Goal: Task Accomplishment & Management: Use online tool/utility

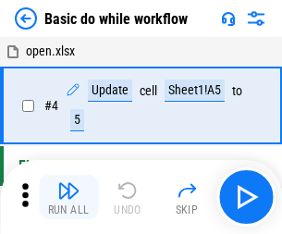
click at [68, 197] on img "button" at bounding box center [68, 190] width 22 height 22
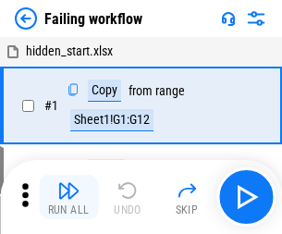
click at [68, 197] on img "button" at bounding box center [68, 190] width 22 height 22
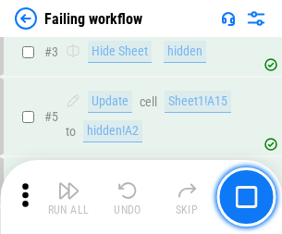
scroll to position [392, 0]
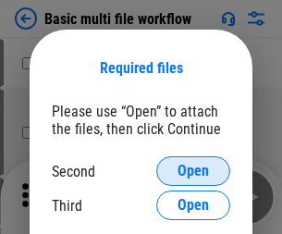
click at [193, 171] on span "Open" at bounding box center [193, 171] width 31 height 15
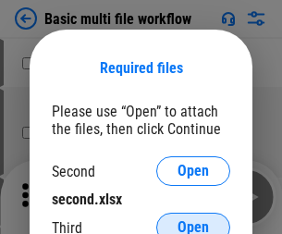
click at [193, 220] on span "Open" at bounding box center [193, 227] width 31 height 15
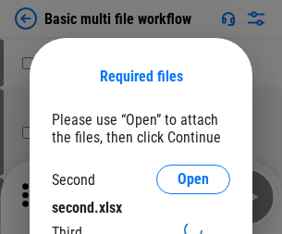
scroll to position [8, 0]
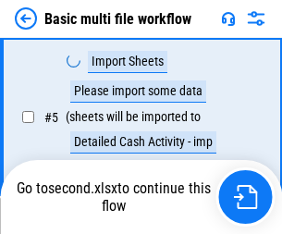
scroll to position [410, 0]
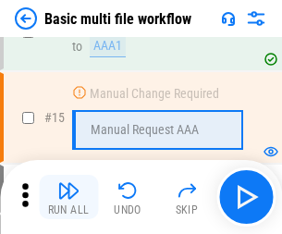
click at [68, 197] on img "button" at bounding box center [68, 190] width 22 height 22
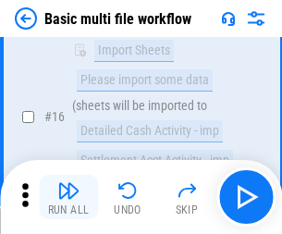
click at [68, 197] on img "button" at bounding box center [68, 190] width 22 height 22
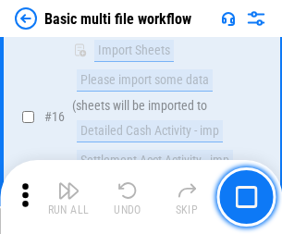
scroll to position [1231, 0]
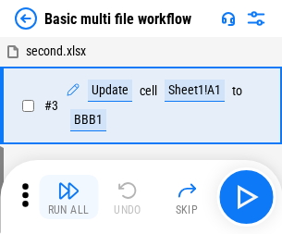
click at [68, 197] on img "button" at bounding box center [68, 190] width 22 height 22
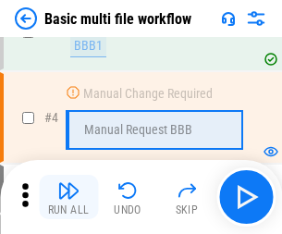
click at [68, 197] on img "button" at bounding box center [68, 190] width 22 height 22
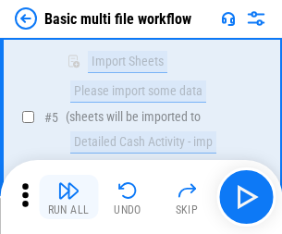
click at [68, 197] on img "button" at bounding box center [68, 190] width 22 height 22
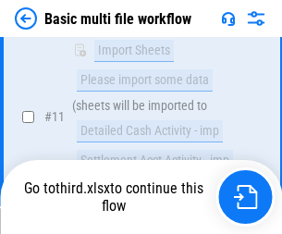
scroll to position [1101, 0]
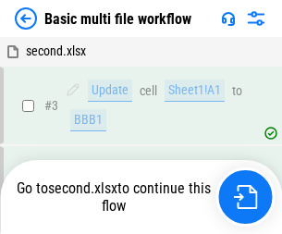
scroll to position [197, 0]
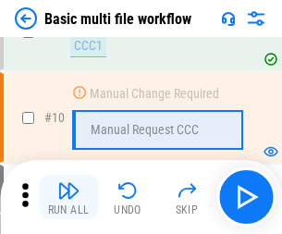
click at [68, 197] on img "button" at bounding box center [68, 190] width 22 height 22
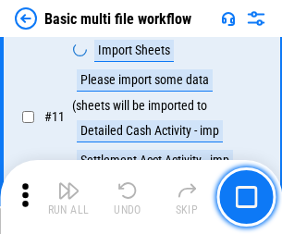
click at [68, 197] on img "button" at bounding box center [68, 190] width 22 height 22
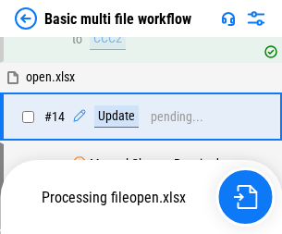
scroll to position [967, 0]
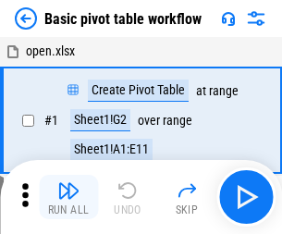
click at [68, 197] on img "button" at bounding box center [68, 190] width 22 height 22
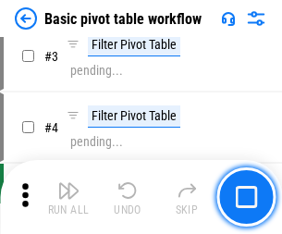
scroll to position [443, 0]
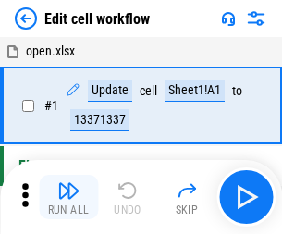
click at [68, 197] on img "button" at bounding box center [68, 190] width 22 height 22
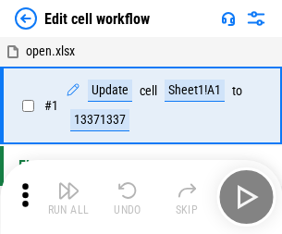
click at [68, 197] on img "button" at bounding box center [68, 190] width 22 height 22
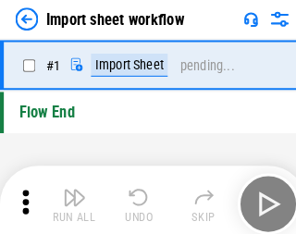
click at [68, 197] on img "button" at bounding box center [72, 190] width 22 height 22
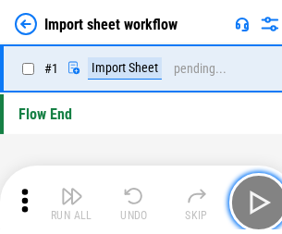
scroll to position [6, 0]
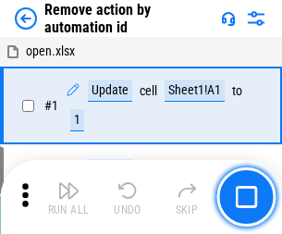
scroll to position [68, 0]
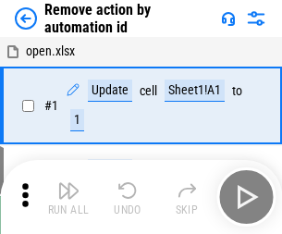
click at [68, 197] on img "button" at bounding box center [68, 190] width 22 height 22
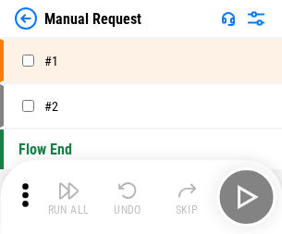
click at [68, 197] on img "button" at bounding box center [68, 190] width 22 height 22
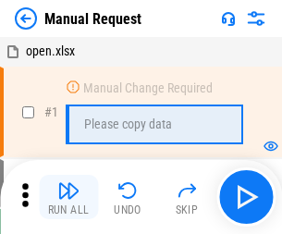
click at [68, 197] on img "button" at bounding box center [68, 190] width 22 height 22
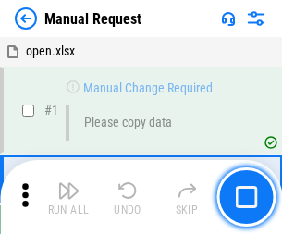
scroll to position [63, 0]
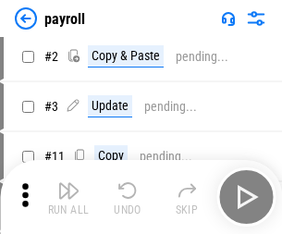
click at [68, 197] on img "button" at bounding box center [68, 190] width 22 height 22
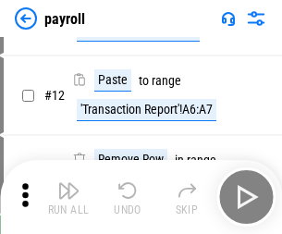
scroll to position [134, 0]
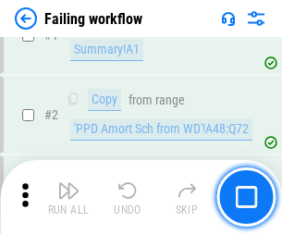
scroll to position [299, 0]
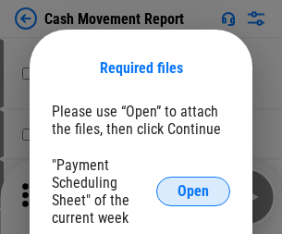
click at [193, 191] on span "Open" at bounding box center [193, 191] width 31 height 15
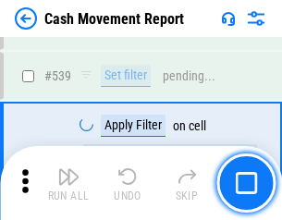
scroll to position [8210, 0]
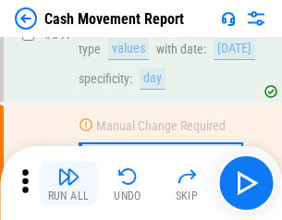
click at [68, 183] on img "button" at bounding box center [68, 177] width 22 height 22
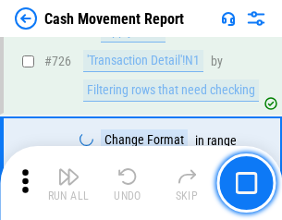
scroll to position [9651, 0]
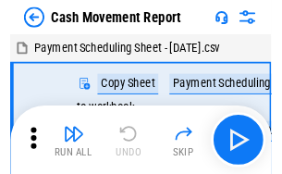
scroll to position [33, 0]
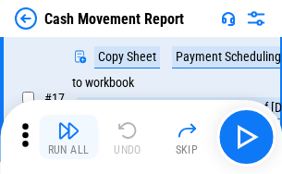
click at [68, 137] on img "button" at bounding box center [68, 130] width 22 height 22
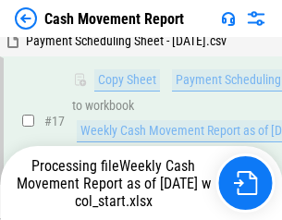
scroll to position [385, 0]
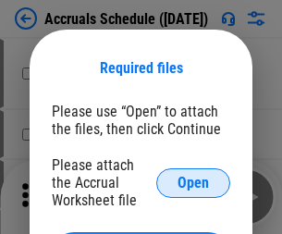
click at [193, 182] on span "Open" at bounding box center [193, 183] width 31 height 15
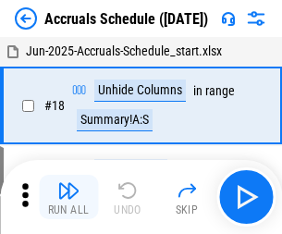
click at [68, 197] on img "button" at bounding box center [68, 190] width 22 height 22
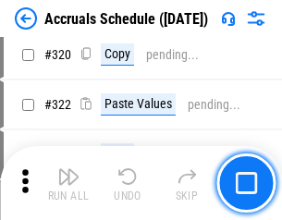
scroll to position [3441, 0]
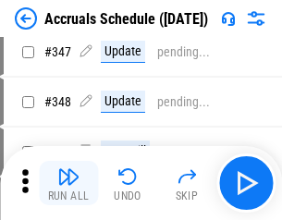
click at [68, 183] on img "button" at bounding box center [68, 177] width 22 height 22
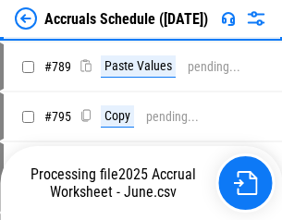
scroll to position [7770, 0]
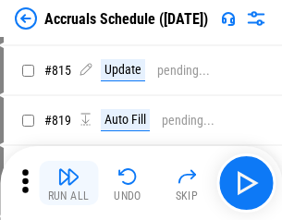
click at [68, 183] on img "button" at bounding box center [68, 177] width 22 height 22
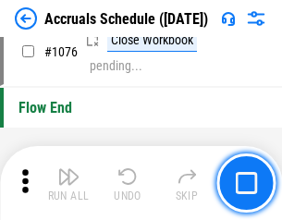
scroll to position [11079, 0]
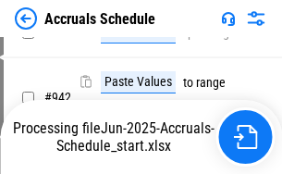
scroll to position [9974, 0]
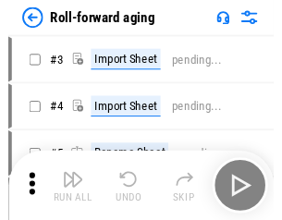
scroll to position [3, 0]
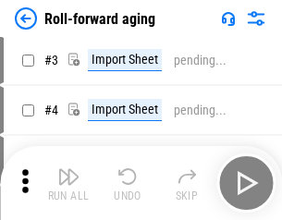
click at [68, 183] on img "button" at bounding box center [68, 177] width 22 height 22
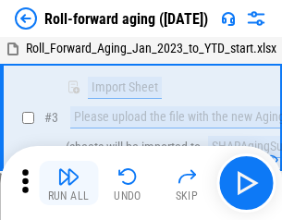
click at [68, 183] on img "button" at bounding box center [68, 177] width 22 height 22
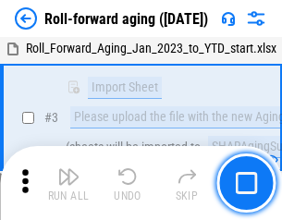
scroll to position [119, 0]
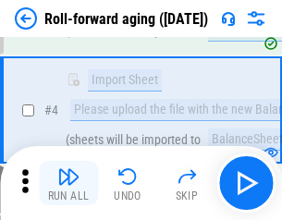
click at [68, 183] on img "button" at bounding box center [68, 177] width 22 height 22
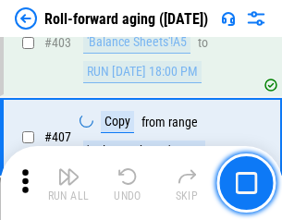
scroll to position [6414, 0]
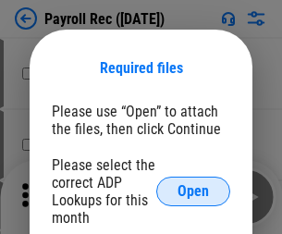
click at [193, 191] on span "Open" at bounding box center [193, 191] width 31 height 15
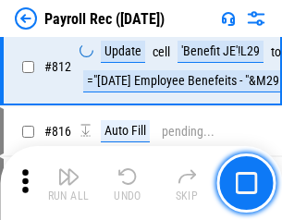
scroll to position [11752, 0]
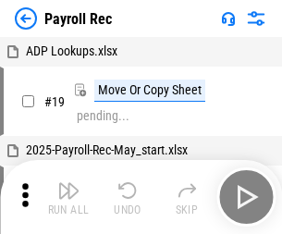
click at [68, 197] on img "button" at bounding box center [68, 190] width 22 height 22
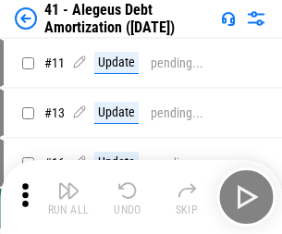
click at [68, 197] on img "button" at bounding box center [68, 190] width 22 height 22
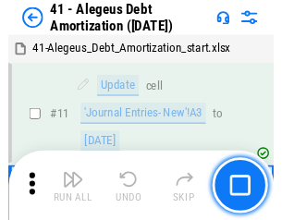
scroll to position [228, 0]
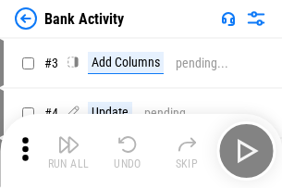
click at [68, 151] on img "button" at bounding box center [68, 144] width 22 height 22
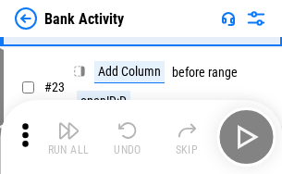
scroll to position [496, 0]
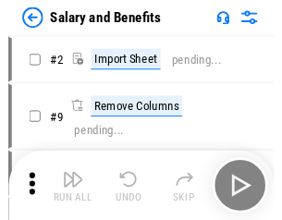
scroll to position [25, 0]
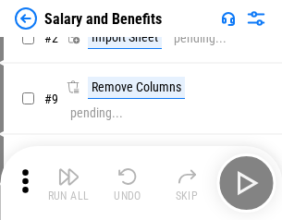
click at [68, 183] on img "button" at bounding box center [68, 177] width 22 height 22
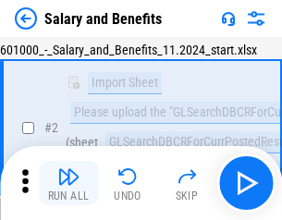
click at [68, 183] on img "button" at bounding box center [68, 177] width 22 height 22
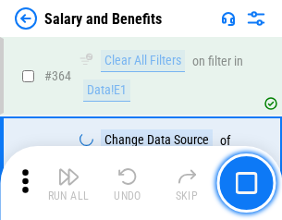
scroll to position [8711, 0]
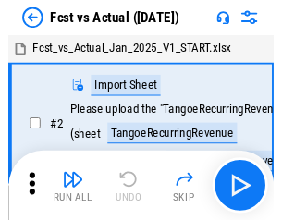
scroll to position [24, 0]
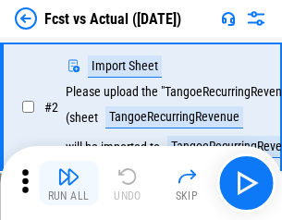
click at [68, 183] on img "button" at bounding box center [68, 177] width 22 height 22
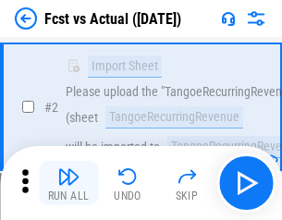
click at [68, 183] on img "button" at bounding box center [68, 177] width 22 height 22
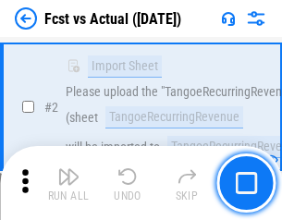
scroll to position [173, 0]
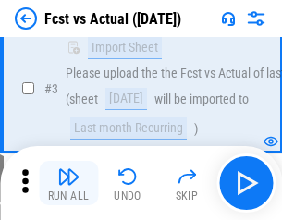
click at [68, 183] on img "button" at bounding box center [68, 177] width 22 height 22
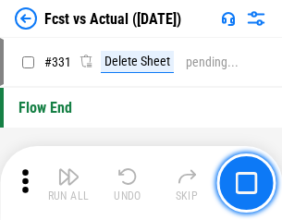
scroll to position [8854, 0]
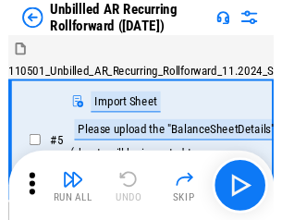
scroll to position [40, 0]
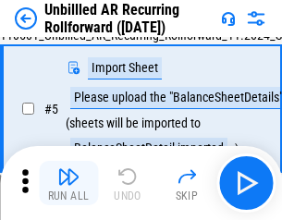
click at [68, 183] on img "button" at bounding box center [68, 177] width 22 height 22
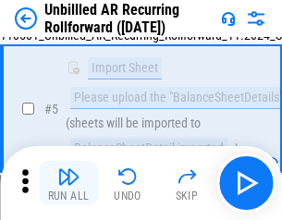
click at [68, 183] on img "button" at bounding box center [68, 177] width 22 height 22
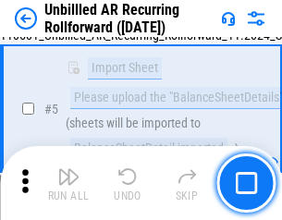
scroll to position [174, 0]
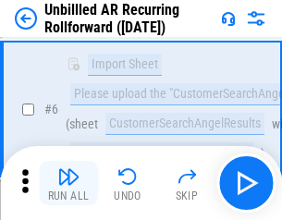
click at [68, 183] on img "button" at bounding box center [68, 177] width 22 height 22
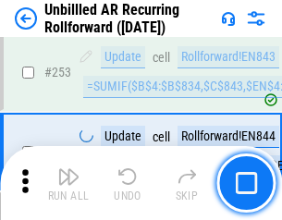
scroll to position [6283, 0]
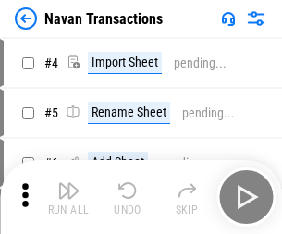
click at [68, 183] on img "button" at bounding box center [68, 190] width 22 height 22
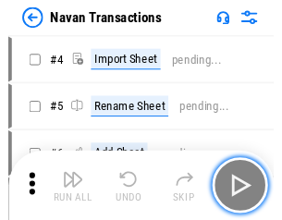
scroll to position [30, 0]
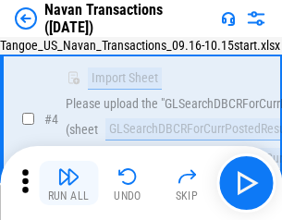
click at [68, 183] on img "button" at bounding box center [68, 177] width 22 height 22
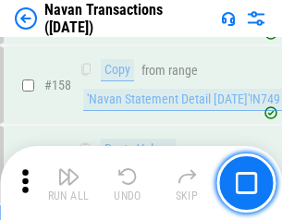
scroll to position [5997, 0]
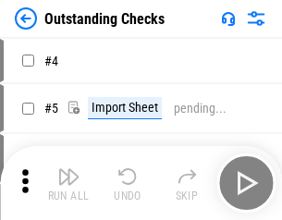
click at [68, 183] on img "button" at bounding box center [68, 177] width 22 height 22
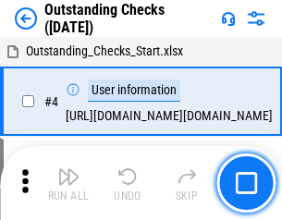
scroll to position [78, 0]
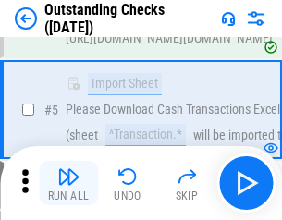
click at [68, 183] on img "button" at bounding box center [68, 177] width 22 height 22
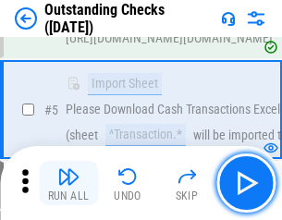
scroll to position [193, 0]
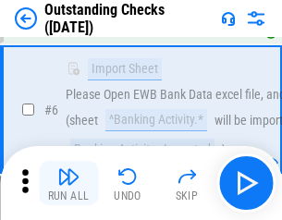
click at [68, 183] on img "button" at bounding box center [68, 177] width 22 height 22
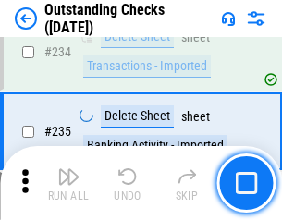
scroll to position [5617, 0]
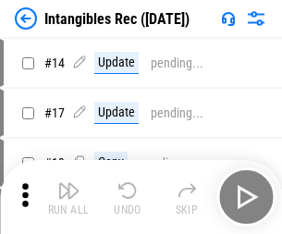
click at [68, 197] on img "button" at bounding box center [68, 190] width 22 height 22
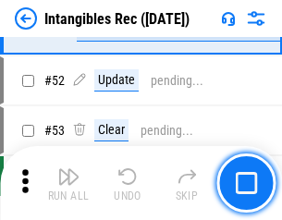
scroll to position [721, 0]
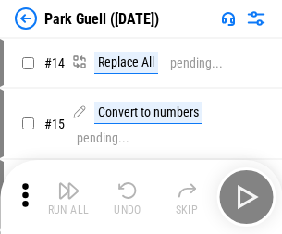
click at [68, 183] on img "button" at bounding box center [68, 190] width 22 height 22
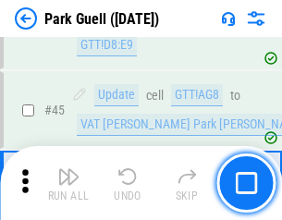
scroll to position [2313, 0]
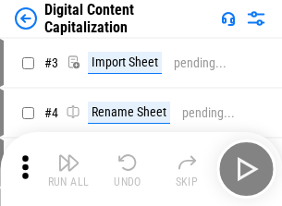
click at [68, 155] on img "button" at bounding box center [68, 163] width 22 height 22
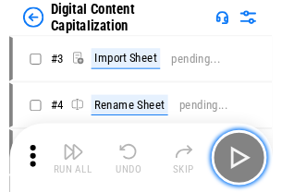
scroll to position [54, 0]
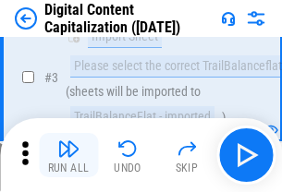
click at [68, 155] on img "button" at bounding box center [68, 149] width 22 height 22
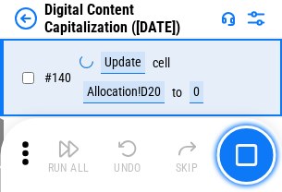
scroll to position [1962, 0]
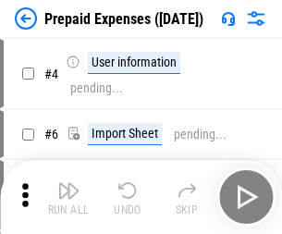
click at [68, 183] on img "button" at bounding box center [68, 190] width 22 height 22
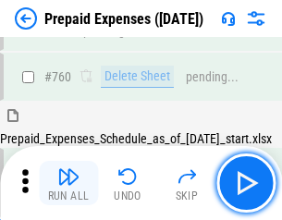
scroll to position [5127, 0]
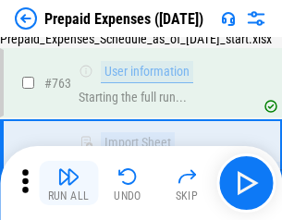
click at [68, 183] on img "button" at bounding box center [68, 177] width 22 height 22
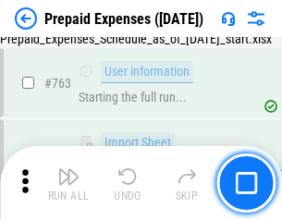
scroll to position [5236, 0]
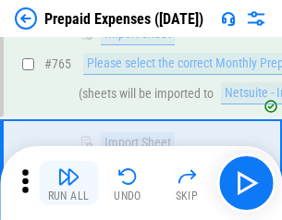
click at [68, 183] on img "button" at bounding box center [68, 177] width 22 height 22
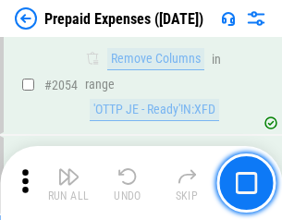
scroll to position [19335, 0]
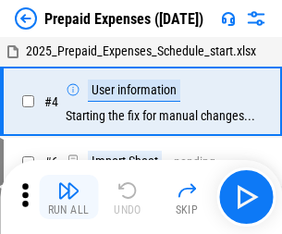
click at [68, 197] on img "button" at bounding box center [68, 190] width 22 height 22
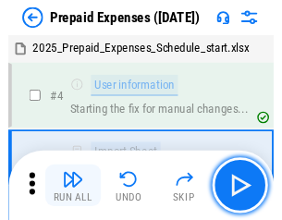
scroll to position [81, 0]
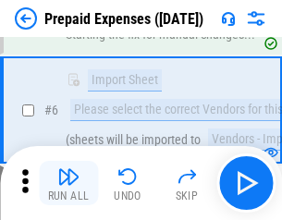
click at [68, 183] on img "button" at bounding box center [68, 177] width 22 height 22
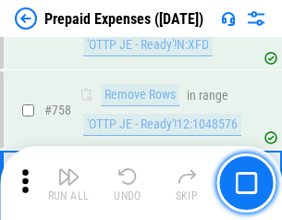
scroll to position [6591, 0]
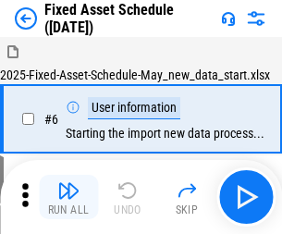
click at [68, 197] on img "button" at bounding box center [68, 190] width 22 height 22
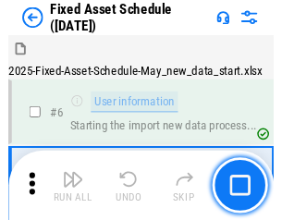
scroll to position [100, 0]
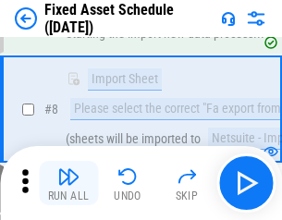
click at [68, 183] on img "button" at bounding box center [68, 177] width 22 height 22
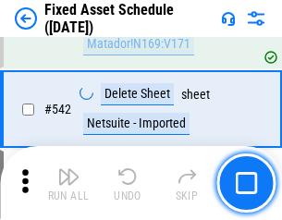
scroll to position [6595, 0]
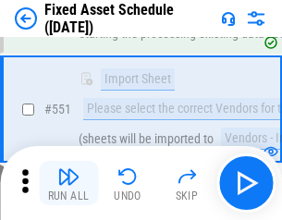
click at [68, 183] on img "button" at bounding box center [68, 177] width 22 height 22
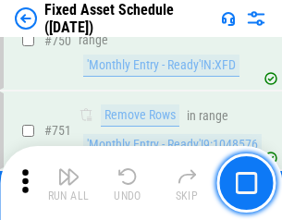
scroll to position [9018, 0]
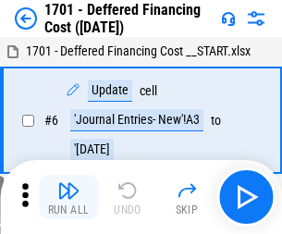
click at [68, 197] on img "button" at bounding box center [68, 190] width 22 height 22
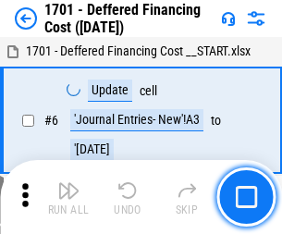
scroll to position [222, 0]
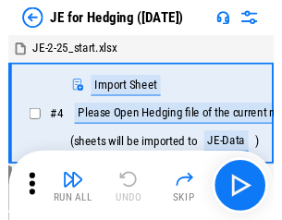
scroll to position [3, 0]
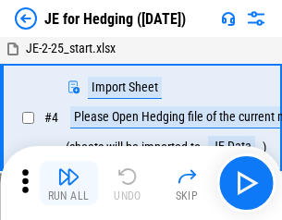
click at [68, 183] on img "button" at bounding box center [68, 177] width 22 height 22
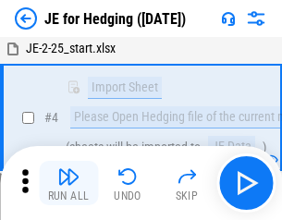
click at [68, 183] on img "button" at bounding box center [68, 177] width 22 height 22
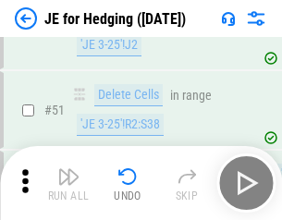
scroll to position [1198, 0]
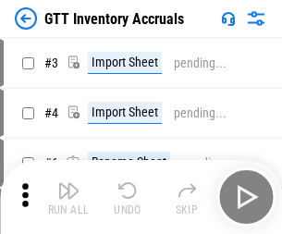
click at [68, 183] on img "button" at bounding box center [68, 190] width 22 height 22
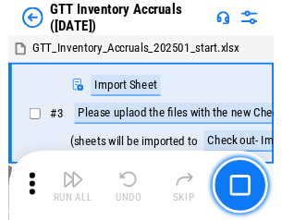
scroll to position [3, 0]
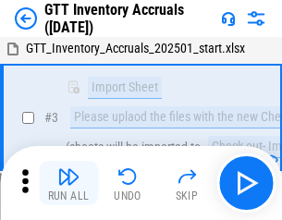
click at [68, 183] on img "button" at bounding box center [68, 177] width 22 height 22
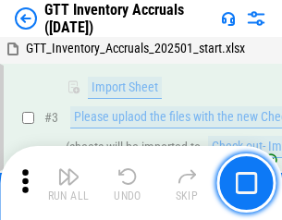
scroll to position [119, 0]
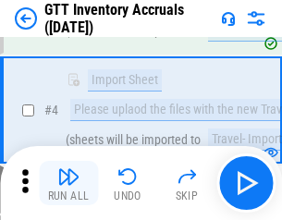
click at [68, 183] on img "button" at bounding box center [68, 177] width 22 height 22
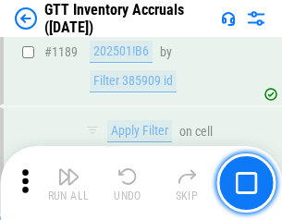
scroll to position [15105, 0]
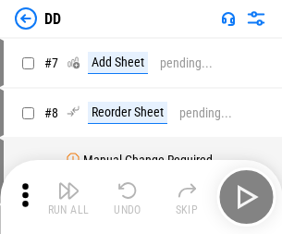
click at [68, 197] on img "button" at bounding box center [68, 190] width 22 height 22
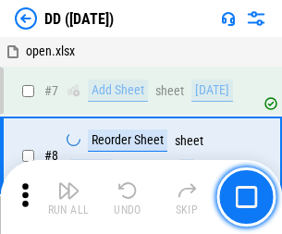
scroll to position [179, 0]
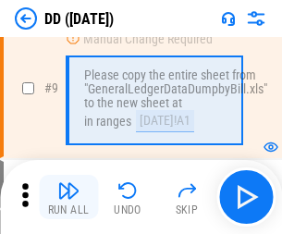
click at [68, 197] on img "button" at bounding box center [68, 190] width 22 height 22
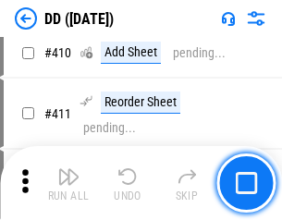
scroll to position [8276, 0]
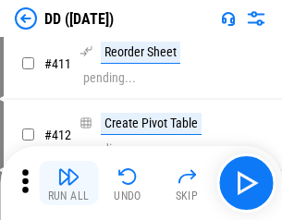
click at [68, 183] on img "button" at bounding box center [68, 177] width 22 height 22
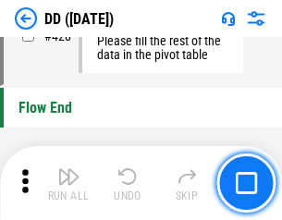
scroll to position [8853, 0]
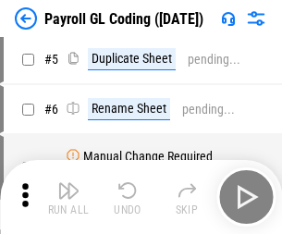
click at [68, 197] on img "button" at bounding box center [68, 190] width 22 height 22
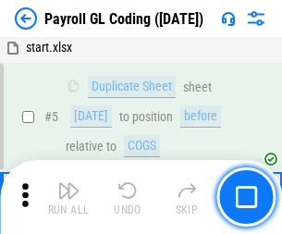
scroll to position [222, 0]
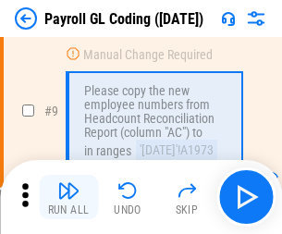
click at [68, 197] on img "button" at bounding box center [68, 190] width 22 height 22
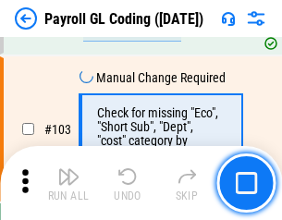
scroll to position [4340, 0]
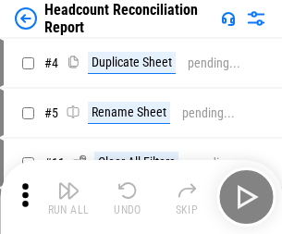
click at [68, 197] on img "button" at bounding box center [68, 190] width 22 height 22
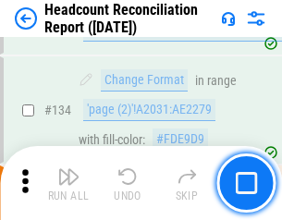
scroll to position [2224, 0]
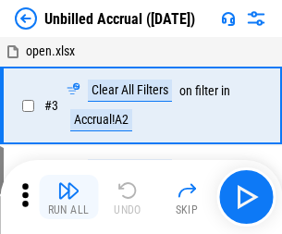
click at [68, 197] on img "button" at bounding box center [68, 190] width 22 height 22
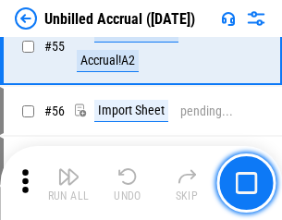
scroll to position [1931, 0]
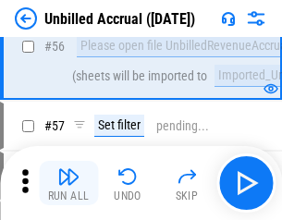
click at [68, 183] on img "button" at bounding box center [68, 177] width 22 height 22
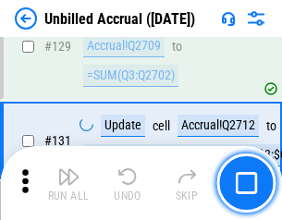
scroll to position [5510, 0]
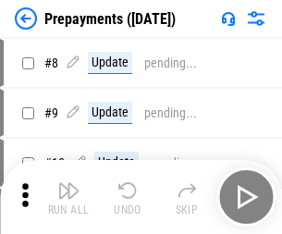
click at [68, 197] on img "button" at bounding box center [68, 190] width 22 height 22
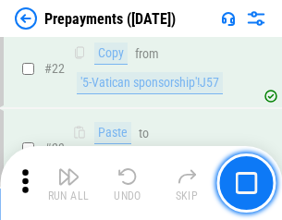
scroll to position [1394, 0]
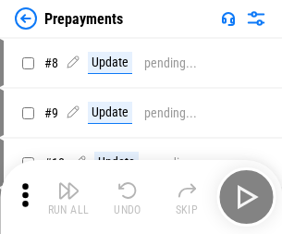
click at [68, 197] on img "button" at bounding box center [68, 190] width 22 height 22
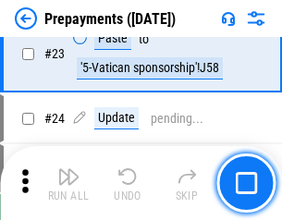
scroll to position [1394, 0]
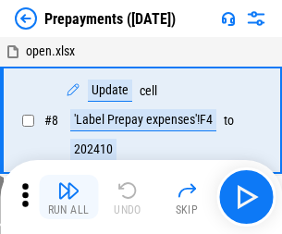
click at [68, 197] on img "button" at bounding box center [68, 190] width 22 height 22
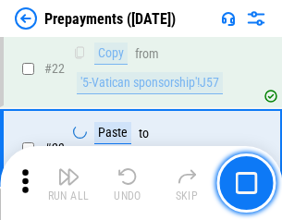
scroll to position [1394, 0]
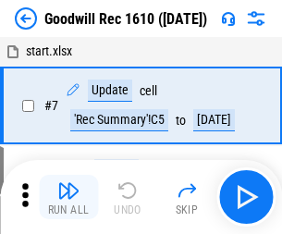
click at [68, 197] on img "button" at bounding box center [68, 190] width 22 height 22
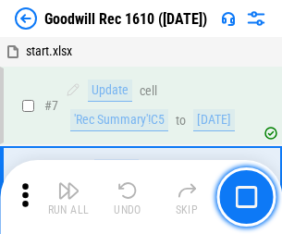
scroll to position [316, 0]
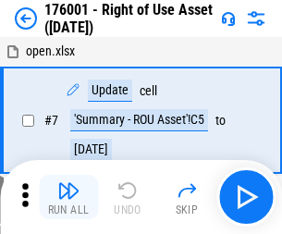
click at [68, 197] on img "button" at bounding box center [68, 190] width 22 height 22
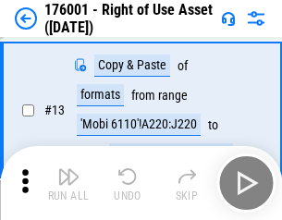
scroll to position [119, 0]
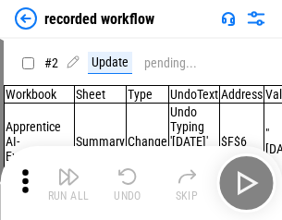
click at [68, 183] on img "button" at bounding box center [68, 177] width 22 height 22
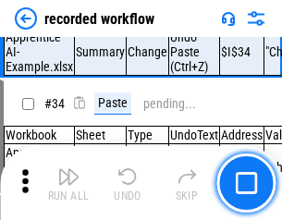
scroll to position [5782, 0]
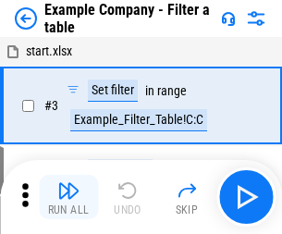
click at [68, 197] on img "button" at bounding box center [68, 190] width 22 height 22
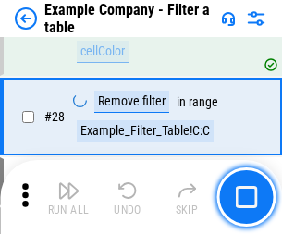
scroll to position [1693, 0]
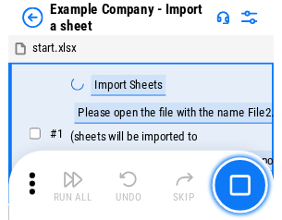
scroll to position [29, 0]
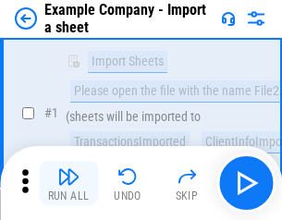
click at [68, 183] on img "button" at bounding box center [68, 177] width 22 height 22
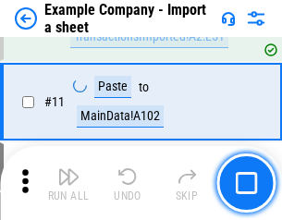
scroll to position [409, 0]
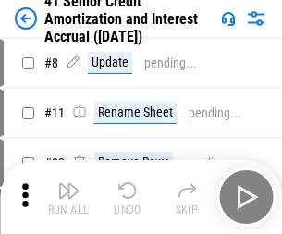
click at [68, 183] on img "button" at bounding box center [68, 190] width 22 height 22
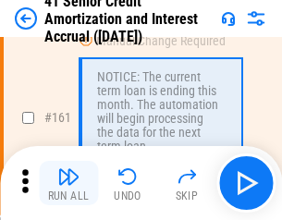
click at [68, 183] on img "button" at bounding box center [68, 177] width 22 height 22
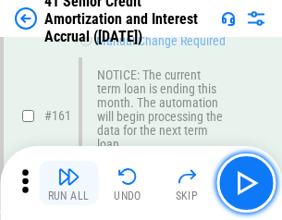
scroll to position [1978, 0]
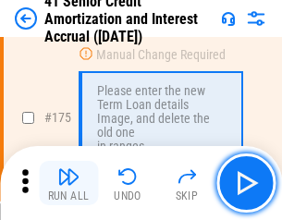
click at [68, 183] on img "button" at bounding box center [68, 177] width 22 height 22
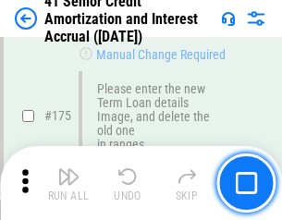
scroll to position [2166, 0]
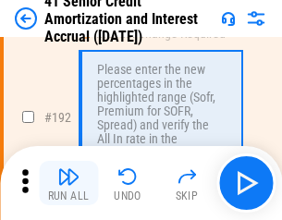
click at [68, 183] on img "button" at bounding box center [68, 177] width 22 height 22
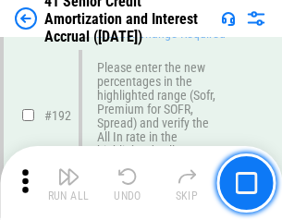
scroll to position [2360, 0]
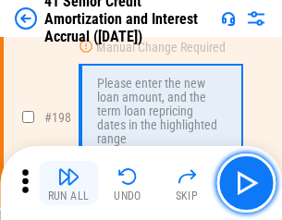
click at [68, 183] on img "button" at bounding box center [68, 177] width 22 height 22
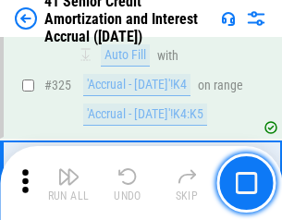
scroll to position [4725, 0]
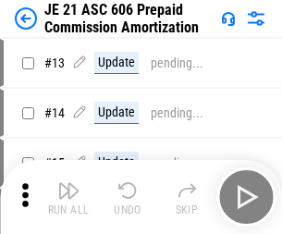
click at [68, 183] on img "button" at bounding box center [68, 190] width 22 height 22
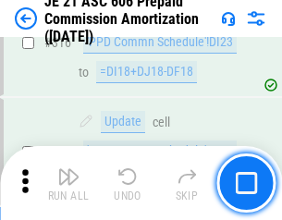
scroll to position [3454, 0]
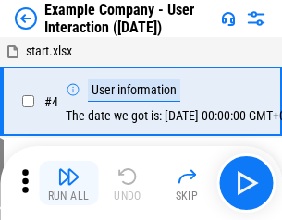
click at [68, 183] on img "button" at bounding box center [68, 177] width 22 height 22
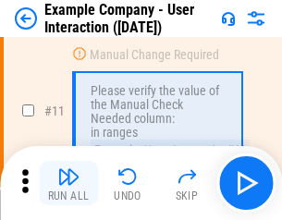
click at [68, 183] on img "button" at bounding box center [68, 177] width 22 height 22
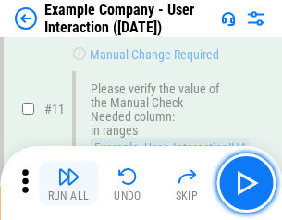
scroll to position [400, 0]
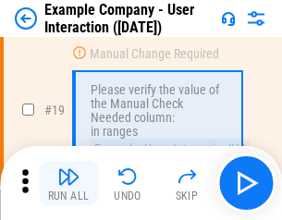
click at [68, 183] on img "button" at bounding box center [68, 177] width 22 height 22
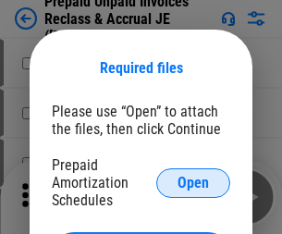
click at [193, 182] on span "Open" at bounding box center [193, 183] width 31 height 15
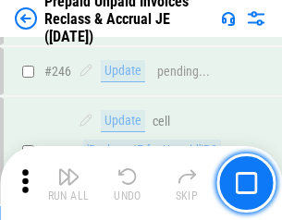
scroll to position [2497, 0]
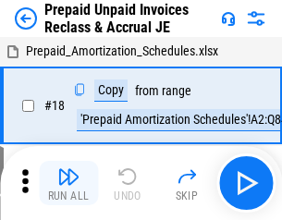
click at [68, 183] on img "button" at bounding box center [68, 177] width 22 height 22
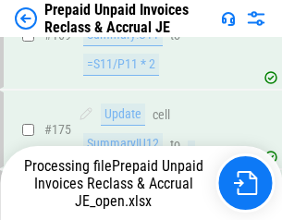
scroll to position [2497, 0]
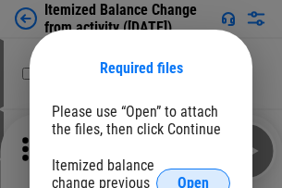
click at [193, 176] on span "Open" at bounding box center [193, 183] width 31 height 15
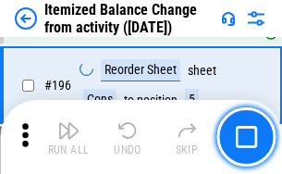
scroll to position [3560, 0]
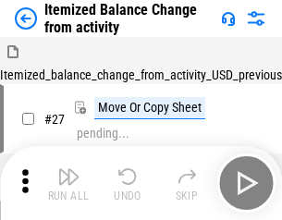
scroll to position [29, 0]
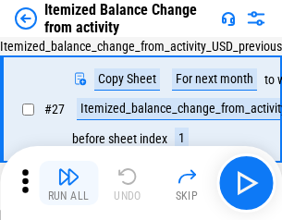
click at [68, 183] on img "button" at bounding box center [68, 177] width 22 height 22
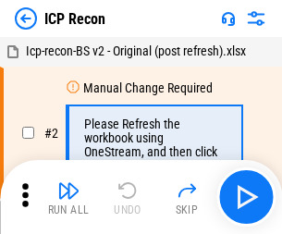
scroll to position [8, 0]
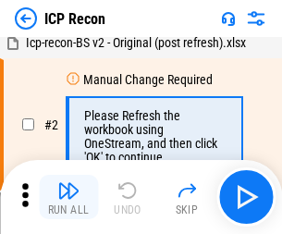
click at [68, 197] on img "button" at bounding box center [68, 190] width 22 height 22
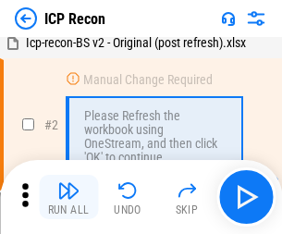
click at [68, 197] on img "button" at bounding box center [68, 190] width 22 height 22
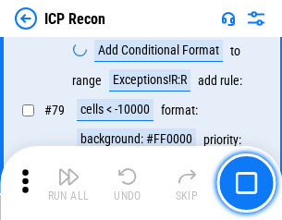
scroll to position [1813, 0]
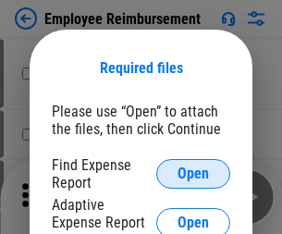
click at [193, 174] on span "Open" at bounding box center [193, 173] width 31 height 15
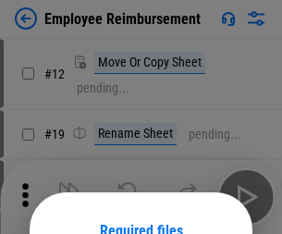
scroll to position [163, 0]
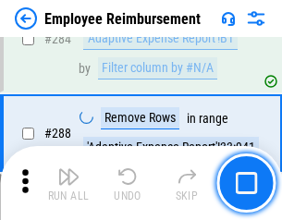
scroll to position [5028, 0]
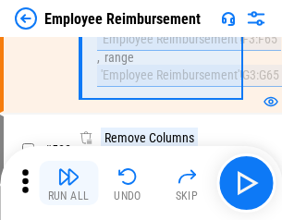
click at [68, 183] on img "button" at bounding box center [68, 177] width 22 height 22
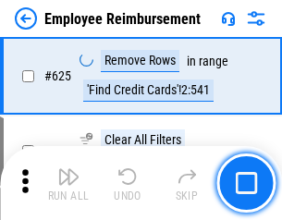
scroll to position [11075, 0]
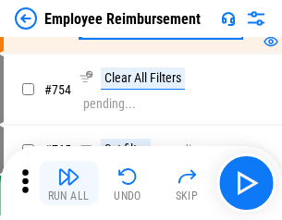
click at [68, 183] on img "button" at bounding box center [68, 177] width 22 height 22
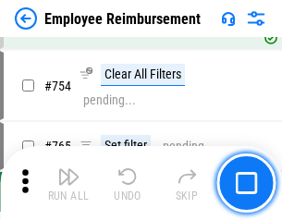
scroll to position [12978, 0]
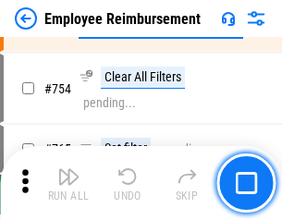
click at [68, 183] on img "button" at bounding box center [68, 177] width 22 height 22
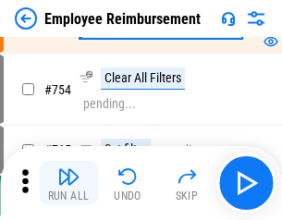
click at [68, 183] on img "button" at bounding box center [68, 177] width 22 height 22
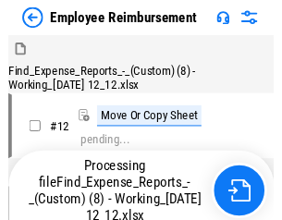
scroll to position [63, 0]
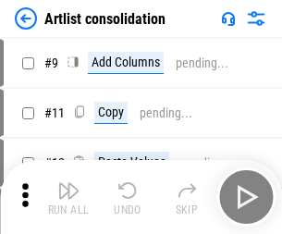
click at [68, 197] on img "button" at bounding box center [68, 190] width 22 height 22
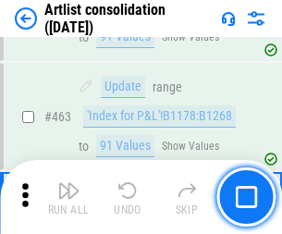
scroll to position [8100, 0]
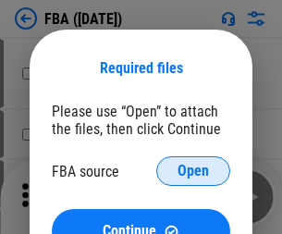
click at [193, 171] on span "Open" at bounding box center [193, 171] width 31 height 15
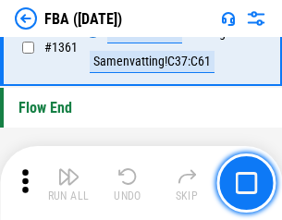
scroll to position [19865, 0]
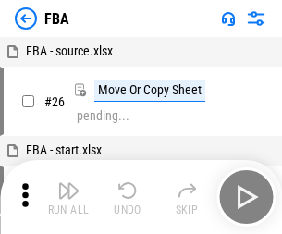
scroll to position [18, 0]
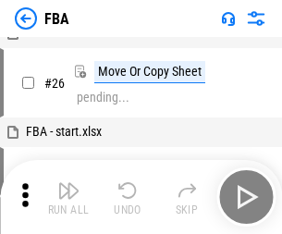
click at [68, 197] on img "button" at bounding box center [68, 190] width 22 height 22
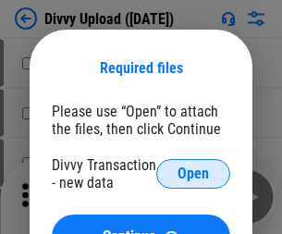
click at [193, 174] on span "Open" at bounding box center [193, 173] width 31 height 15
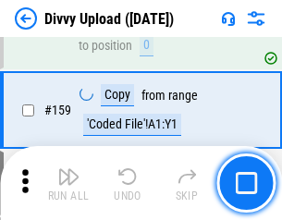
scroll to position [1916, 0]
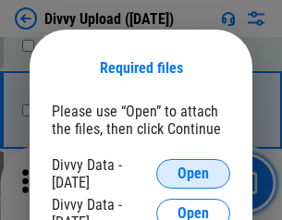
click at [193, 174] on span "Open" at bounding box center [193, 173] width 31 height 15
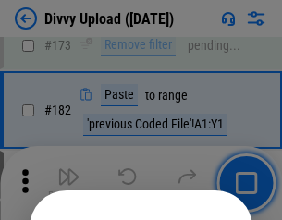
scroll to position [2076, 0]
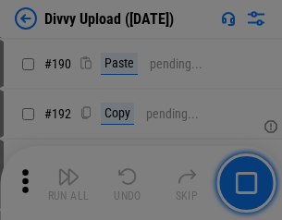
scroll to position [2335, 0]
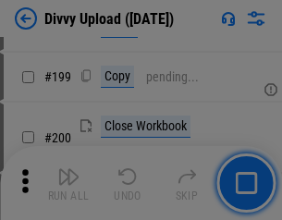
scroll to position [2690, 0]
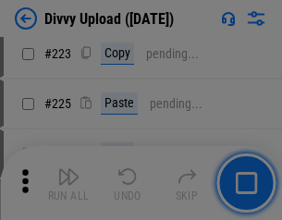
scroll to position [3691, 0]
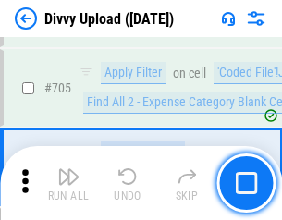
scroll to position [12654, 0]
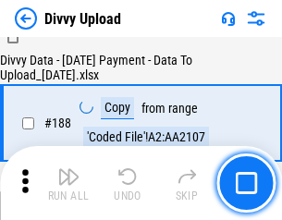
scroll to position [2177, 0]
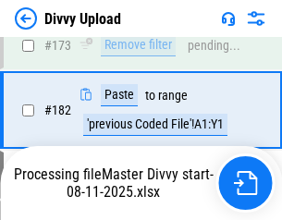
scroll to position [2070, 0]
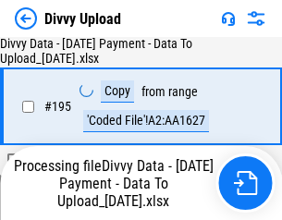
scroll to position [2585, 0]
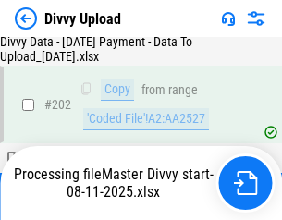
scroll to position [2993, 0]
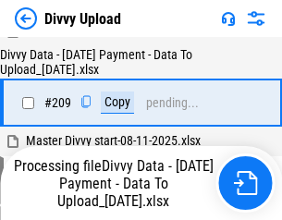
scroll to position [3401, 0]
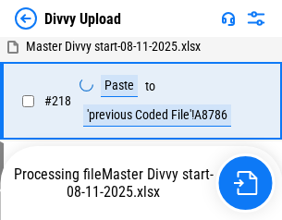
scroll to position [4109, 0]
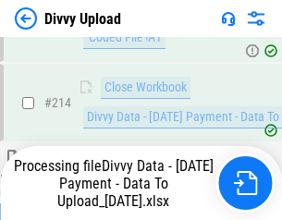
scroll to position [3702, 0]
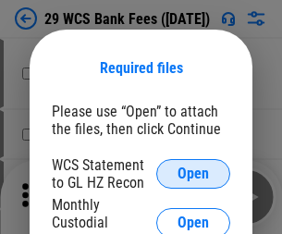
click at [193, 174] on span "Open" at bounding box center [193, 173] width 31 height 15
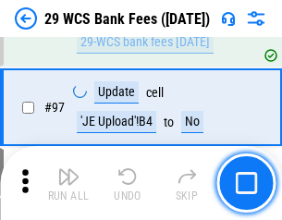
scroll to position [1803, 0]
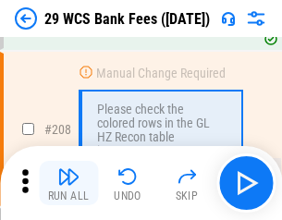
click at [68, 183] on img "button" at bounding box center [68, 177] width 22 height 22
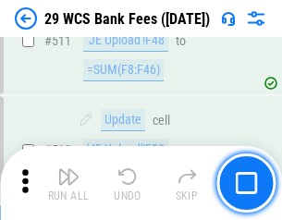
scroll to position [9307, 0]
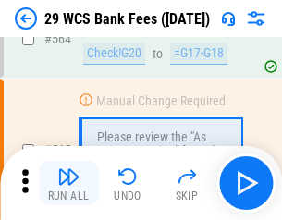
click at [68, 183] on img "button" at bounding box center [68, 177] width 22 height 22
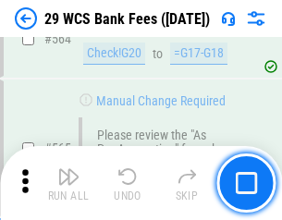
scroll to position [10004, 0]
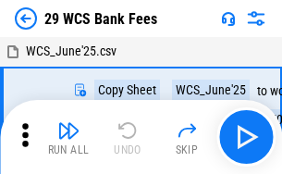
scroll to position [33, 0]
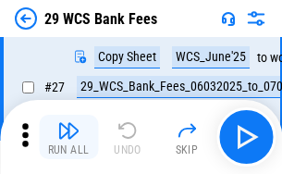
click at [68, 137] on img "button" at bounding box center [68, 130] width 22 height 22
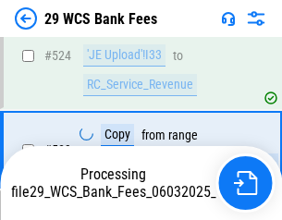
scroll to position [9875, 0]
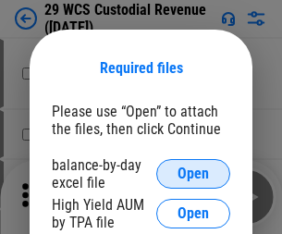
click at [193, 174] on span "Open" at bounding box center [193, 173] width 31 height 15
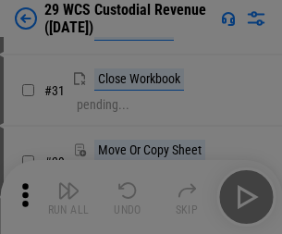
scroll to position [397, 0]
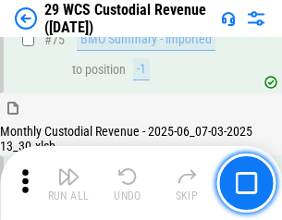
scroll to position [1932, 0]
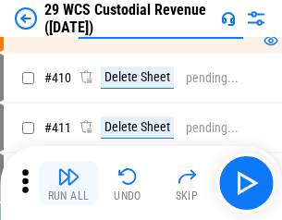
click at [68, 183] on img "button" at bounding box center [68, 177] width 22 height 22
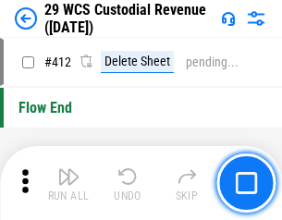
scroll to position [8834, 0]
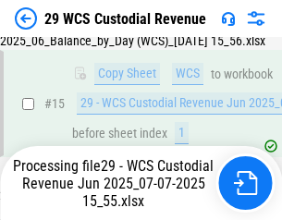
scroll to position [419, 0]
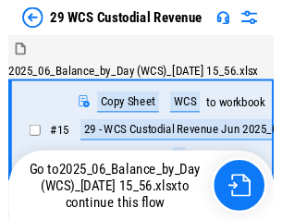
scroll to position [34, 0]
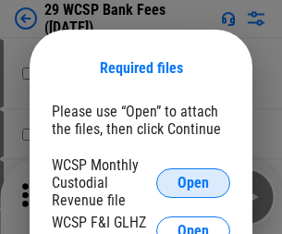
click at [193, 182] on span "Open" at bounding box center [193, 183] width 31 height 15
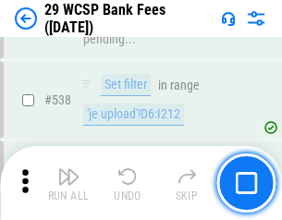
scroll to position [7107, 0]
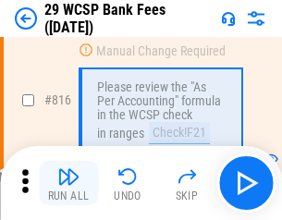
click at [68, 183] on img "button" at bounding box center [68, 177] width 22 height 22
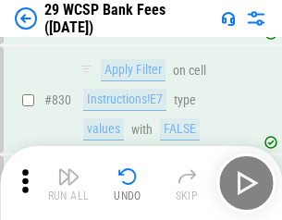
scroll to position [11736, 0]
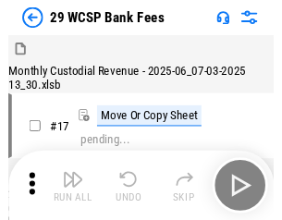
scroll to position [44, 0]
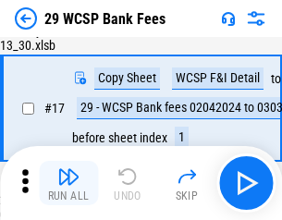
click at [68, 183] on img "button" at bounding box center [68, 177] width 22 height 22
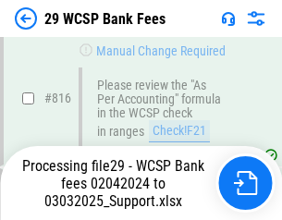
scroll to position [11279, 0]
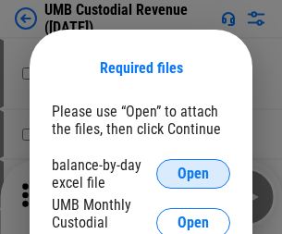
click at [193, 174] on span "Open" at bounding box center [193, 173] width 31 height 15
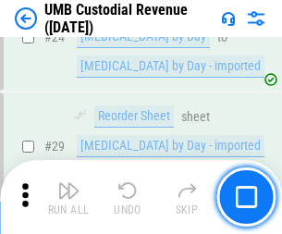
scroll to position [365, 0]
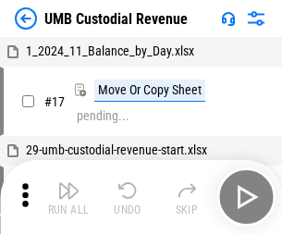
scroll to position [14, 0]
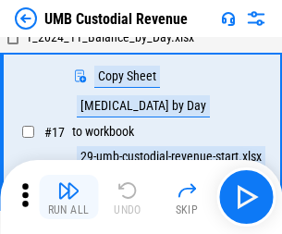
click at [68, 197] on img "button" at bounding box center [68, 190] width 22 height 22
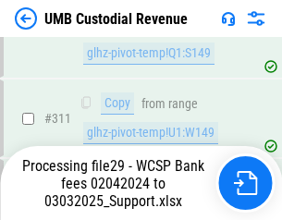
scroll to position [147, 0]
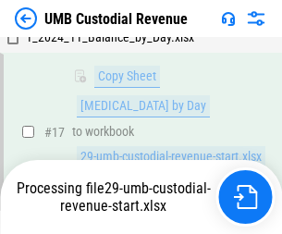
scroll to position [365, 0]
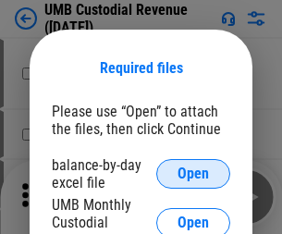
click at [193, 174] on span "Open" at bounding box center [193, 173] width 31 height 15
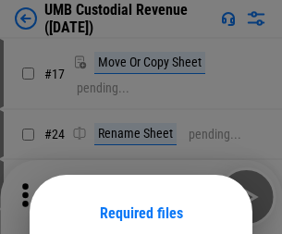
scroll to position [145, 0]
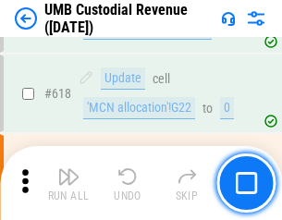
scroll to position [9529, 0]
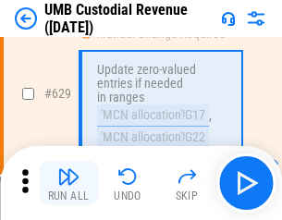
click at [68, 183] on img "button" at bounding box center [68, 177] width 22 height 22
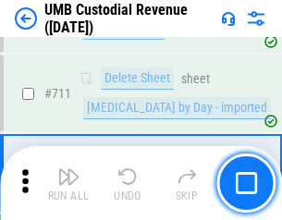
scroll to position [11260, 0]
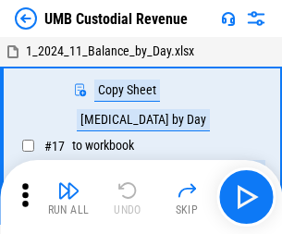
scroll to position [14, 0]
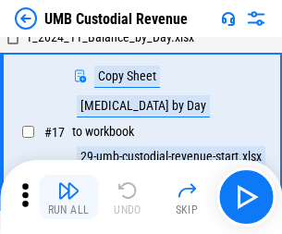
click at [68, 197] on img "button" at bounding box center [68, 190] width 22 height 22
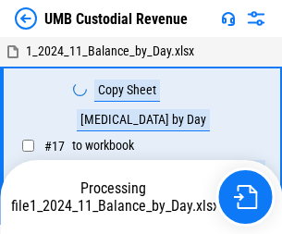
scroll to position [14, 0]
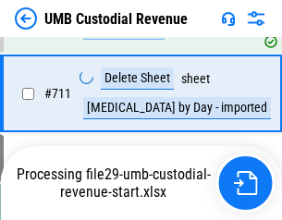
scroll to position [11217, 0]
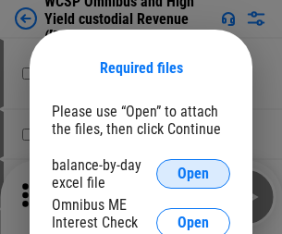
click at [193, 174] on span "Open" at bounding box center [193, 173] width 31 height 15
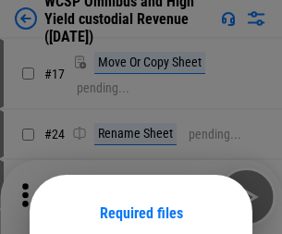
scroll to position [145, 0]
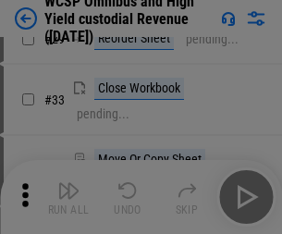
scroll to position [423, 0]
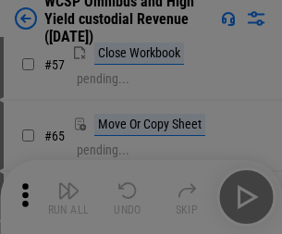
scroll to position [807, 0]
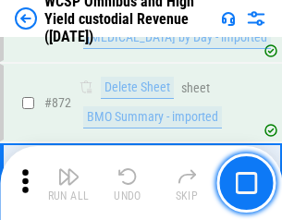
scroll to position [15655, 0]
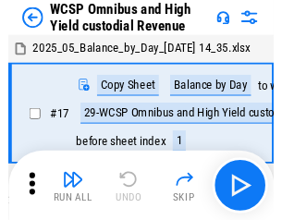
scroll to position [10, 0]
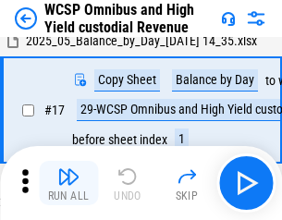
click at [68, 183] on img "button" at bounding box center [68, 177] width 22 height 22
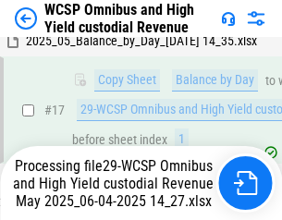
scroll to position [385, 0]
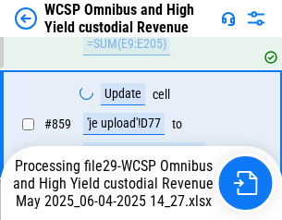
scroll to position [15613, 0]
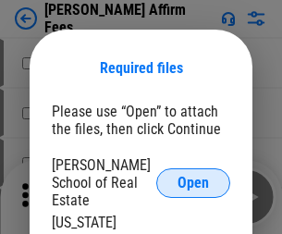
click at [193, 176] on span "Open" at bounding box center [193, 183] width 31 height 15
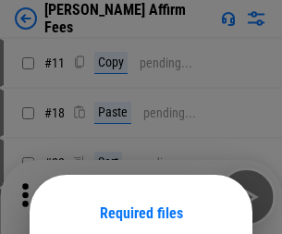
scroll to position [145, 0]
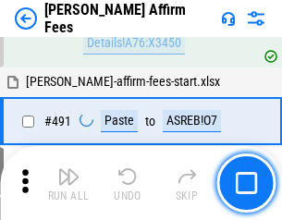
scroll to position [5030, 0]
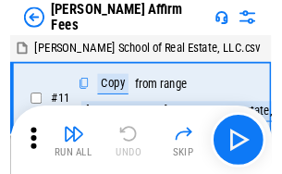
scroll to position [18, 0]
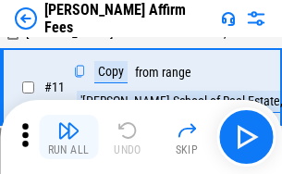
click at [68, 137] on img "button" at bounding box center [68, 130] width 22 height 22
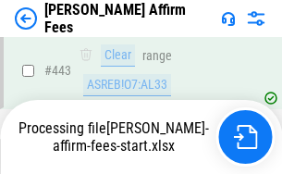
scroll to position [4851, 0]
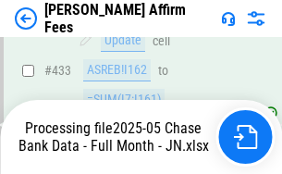
scroll to position [4851, 0]
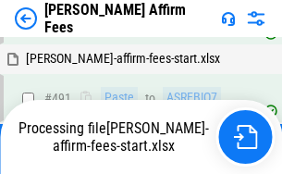
scroll to position [4959, 0]
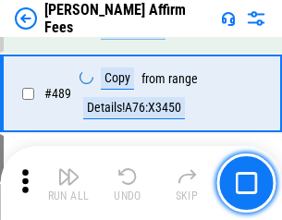
scroll to position [4828, 0]
